Goal: Task Accomplishment & Management: Use online tool/utility

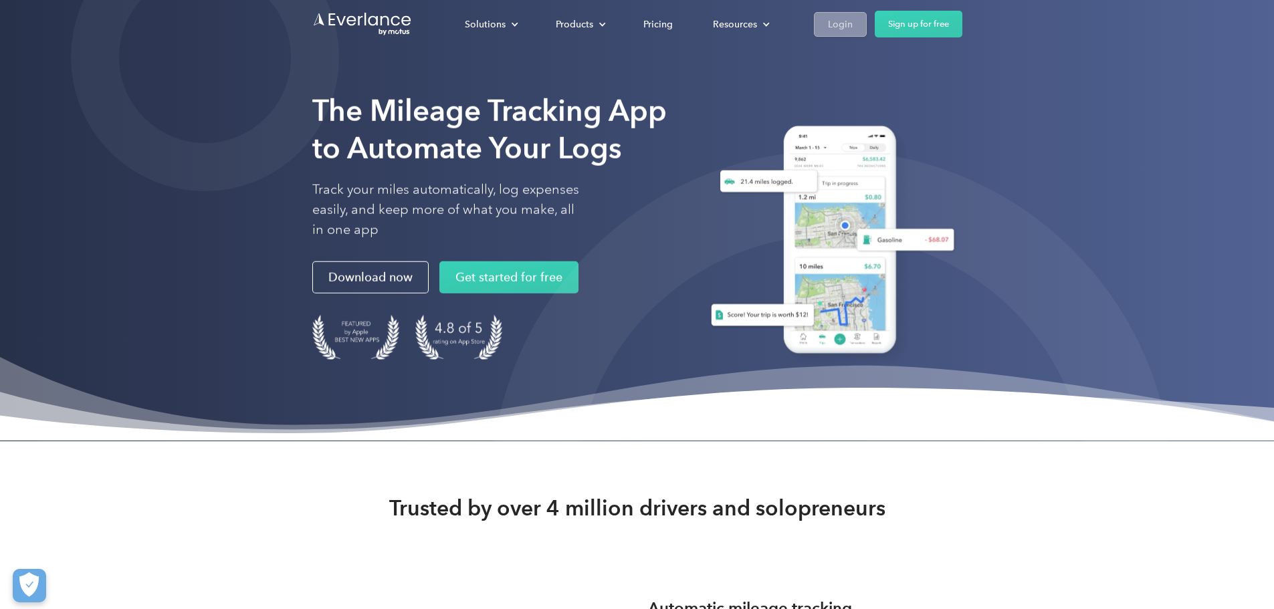
click at [853, 23] on div "Login" at bounding box center [840, 24] width 25 height 17
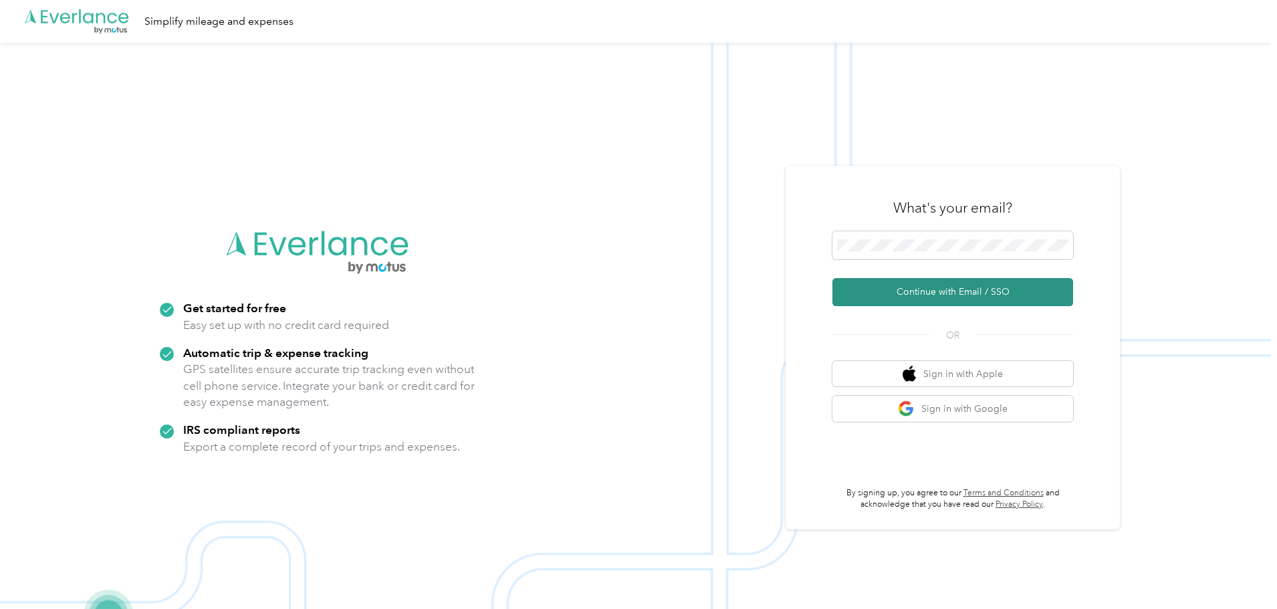
click at [924, 300] on button "Continue with Email / SSO" at bounding box center [953, 292] width 241 height 28
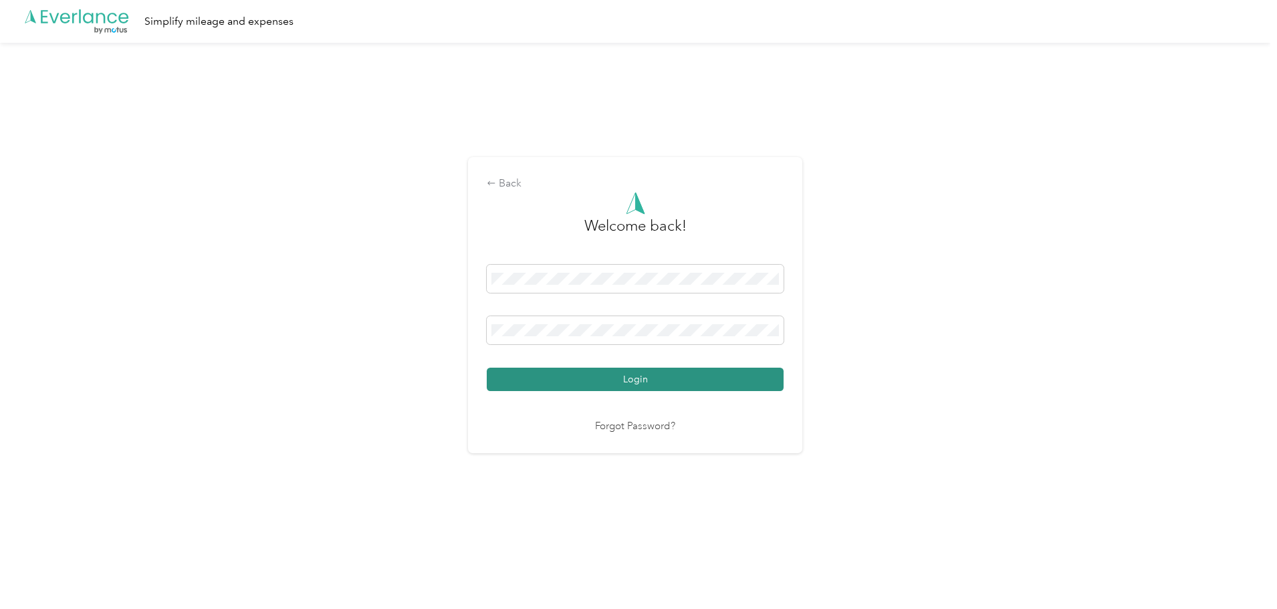
click at [692, 382] on button "Login" at bounding box center [635, 379] width 297 height 23
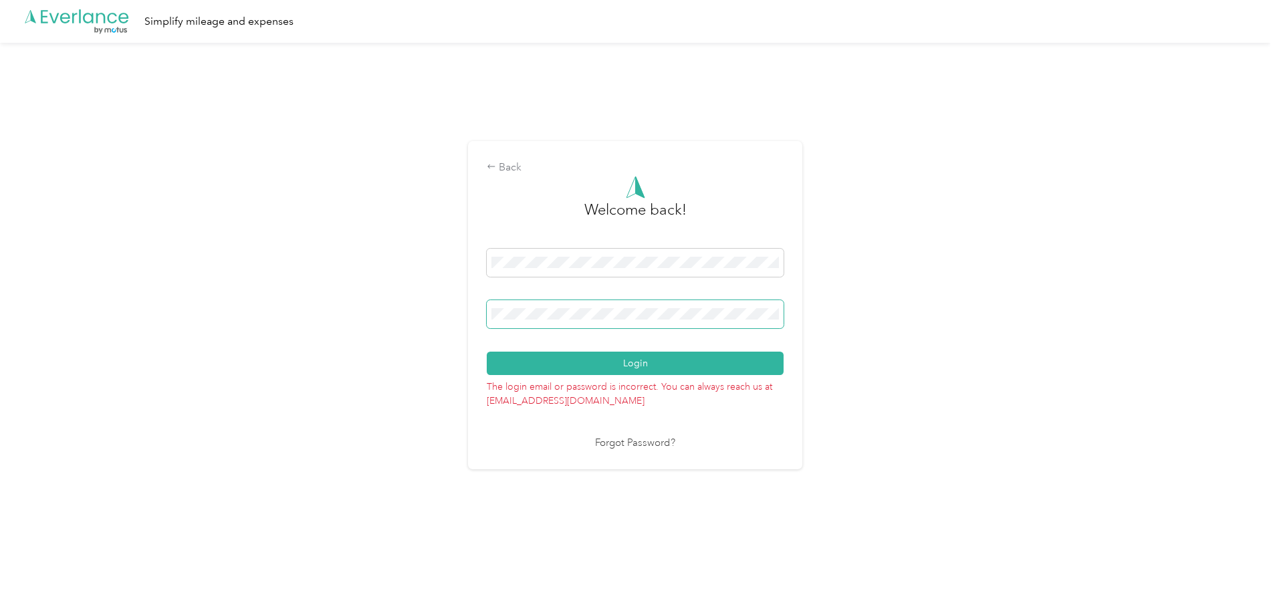
click at [207, 235] on div "Back Welcome back! Login The login email or password is incorrect. You can alwa…" at bounding box center [635, 311] width 1271 height 536
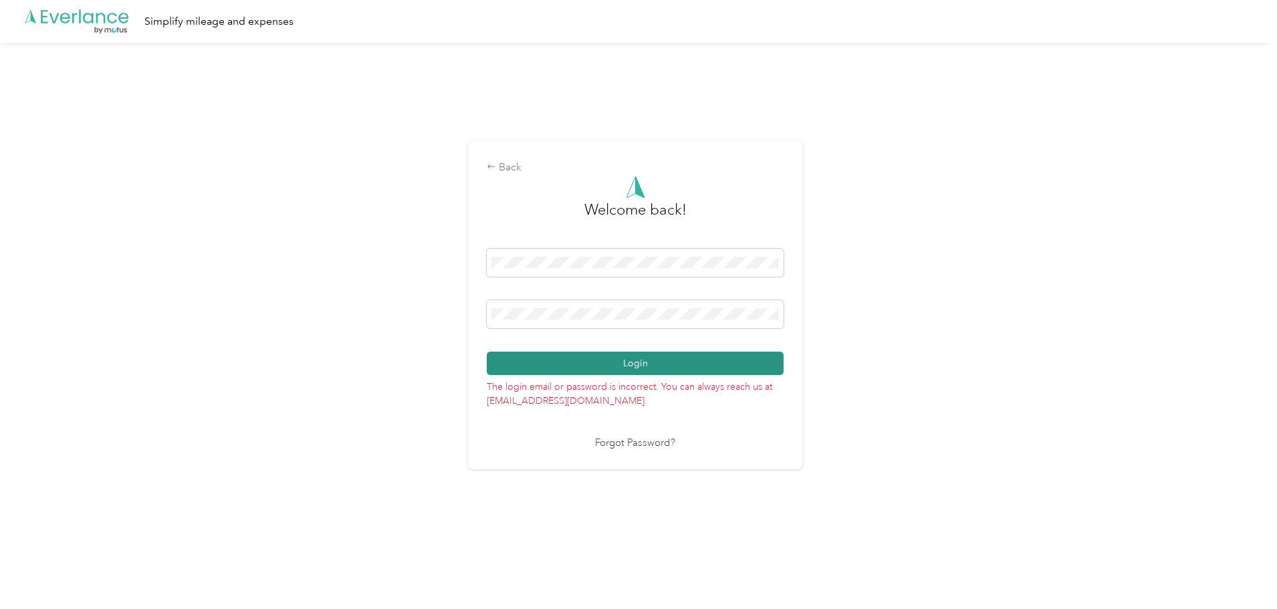
click at [591, 364] on button "Login" at bounding box center [635, 363] width 297 height 23
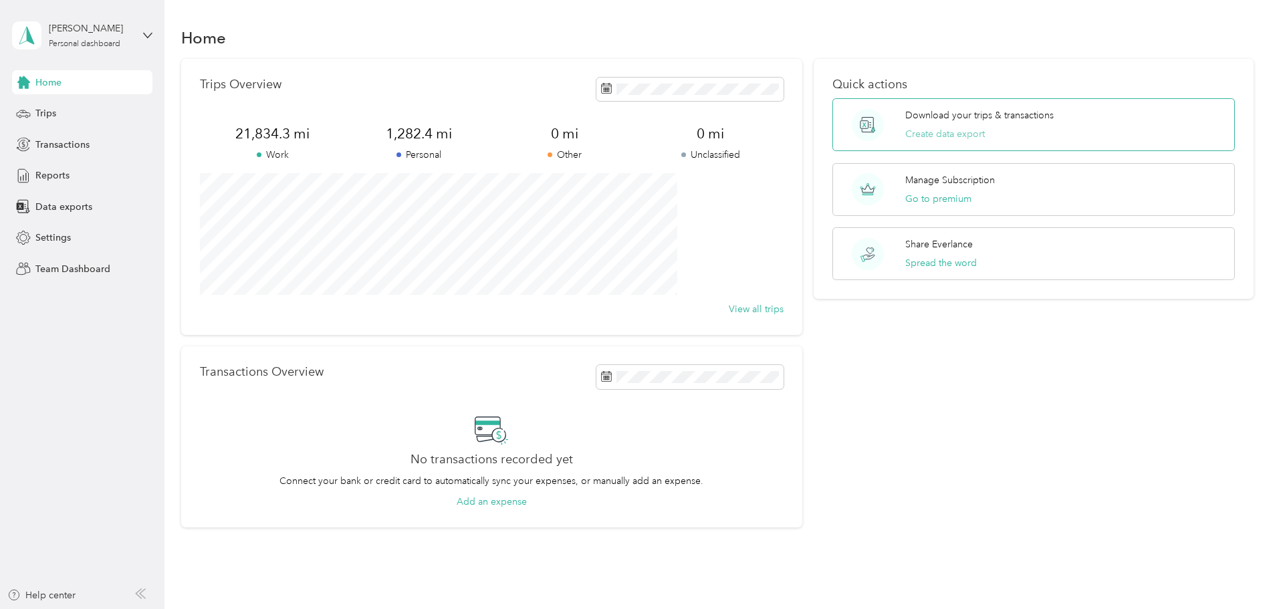
click at [926, 133] on button "Create data export" at bounding box center [946, 134] width 80 height 14
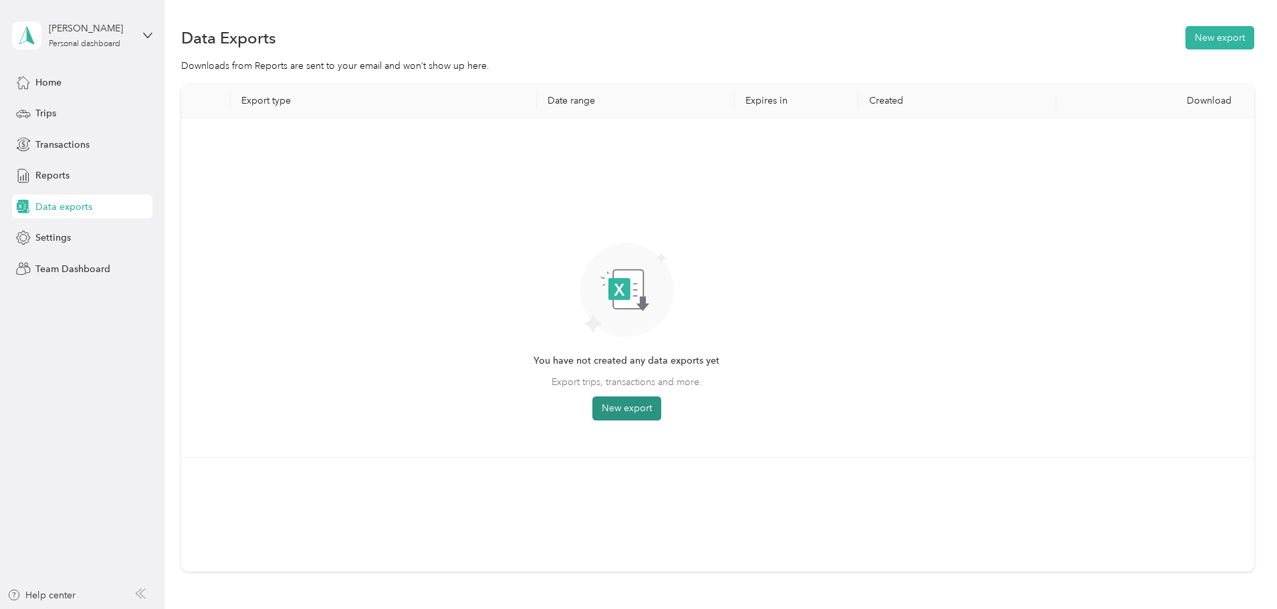
click at [661, 401] on button "New export" at bounding box center [627, 409] width 69 height 24
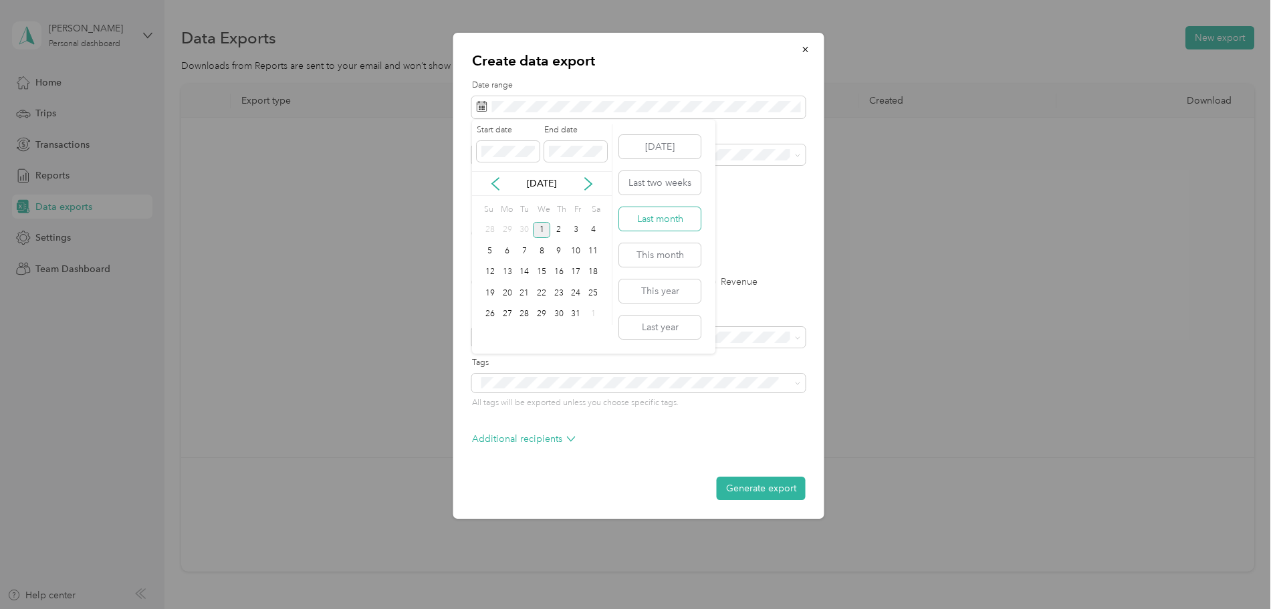
click at [650, 216] on button "Last month" at bounding box center [660, 218] width 82 height 23
click at [520, 282] on label "Trips" at bounding box center [528, 282] width 34 height 9
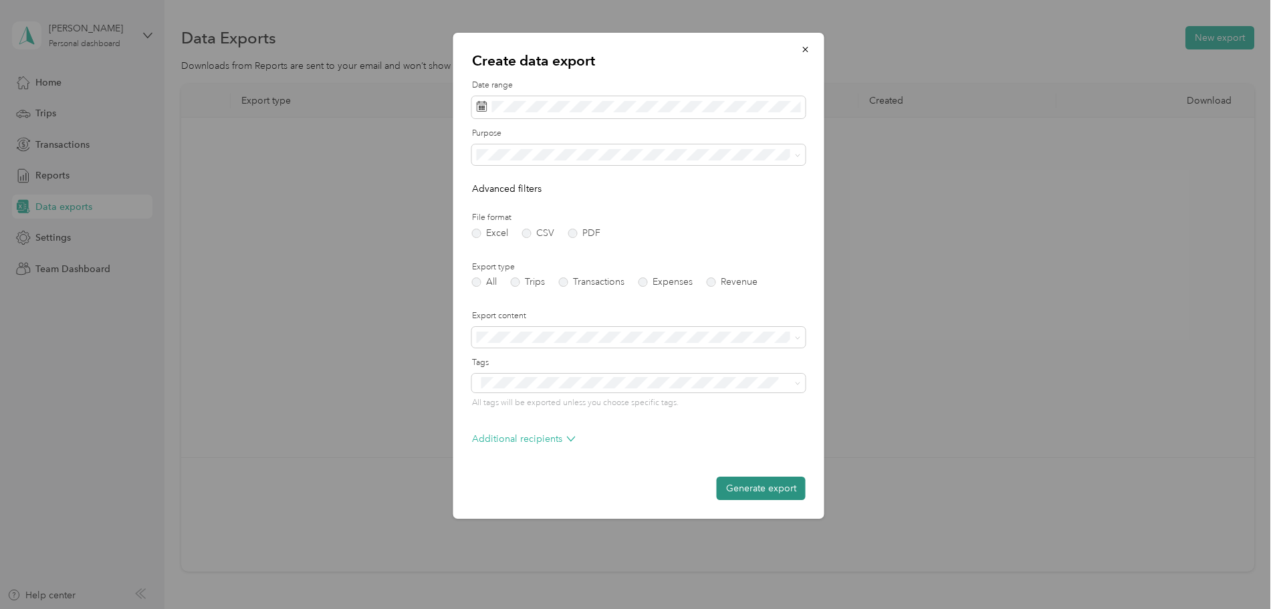
click at [746, 484] on button "Generate export" at bounding box center [761, 488] width 89 height 23
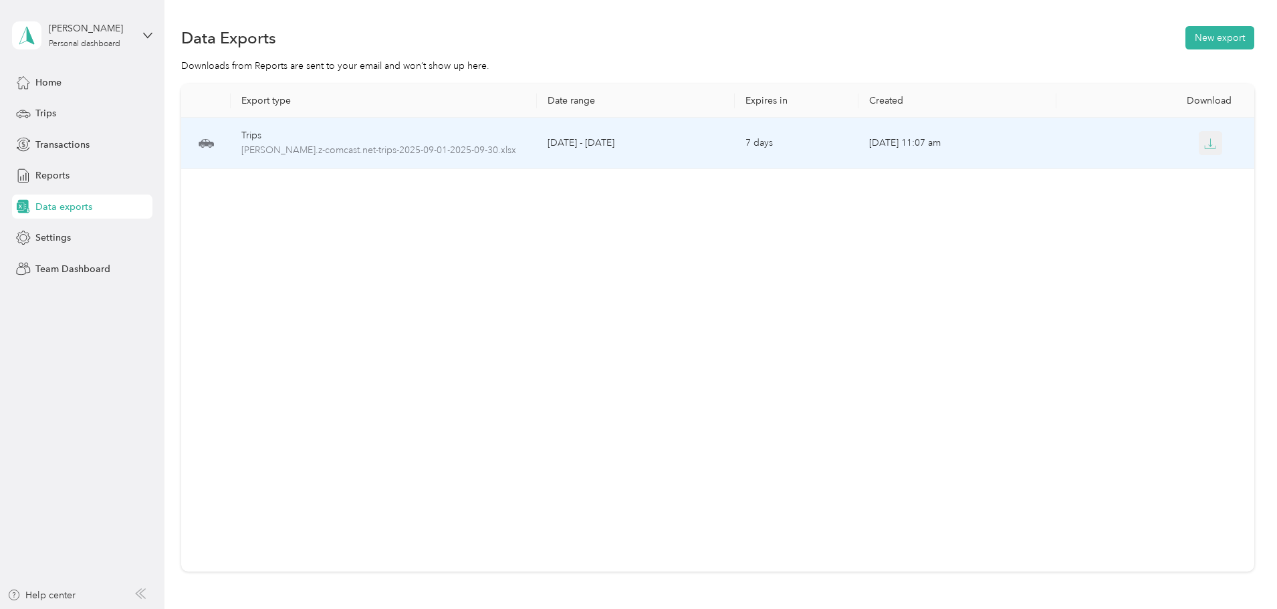
click at [1204, 145] on icon "button" at bounding box center [1210, 144] width 12 height 12
